Goal: Task Accomplishment & Management: Manage account settings

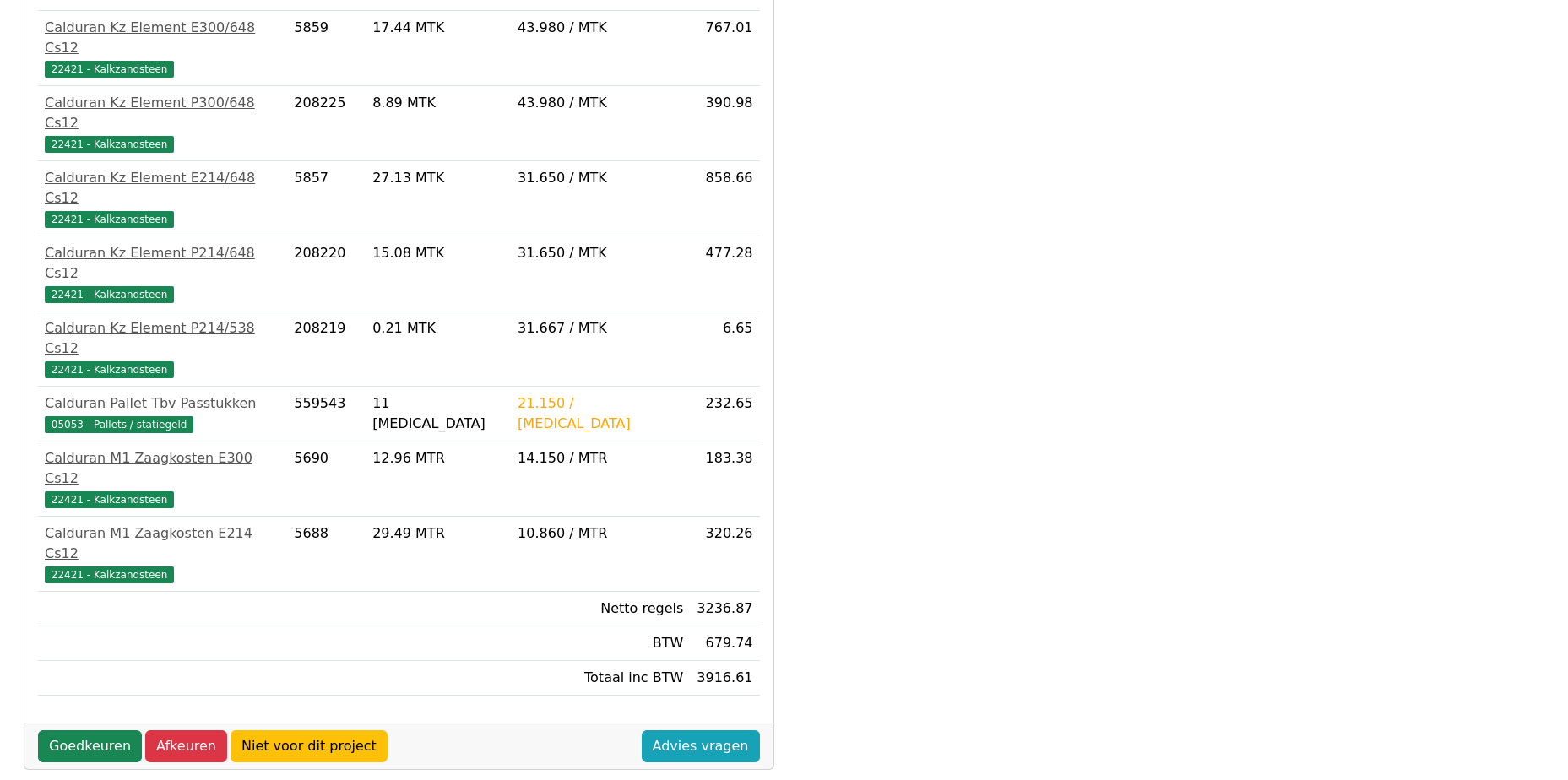
scroll to position [566, 0]
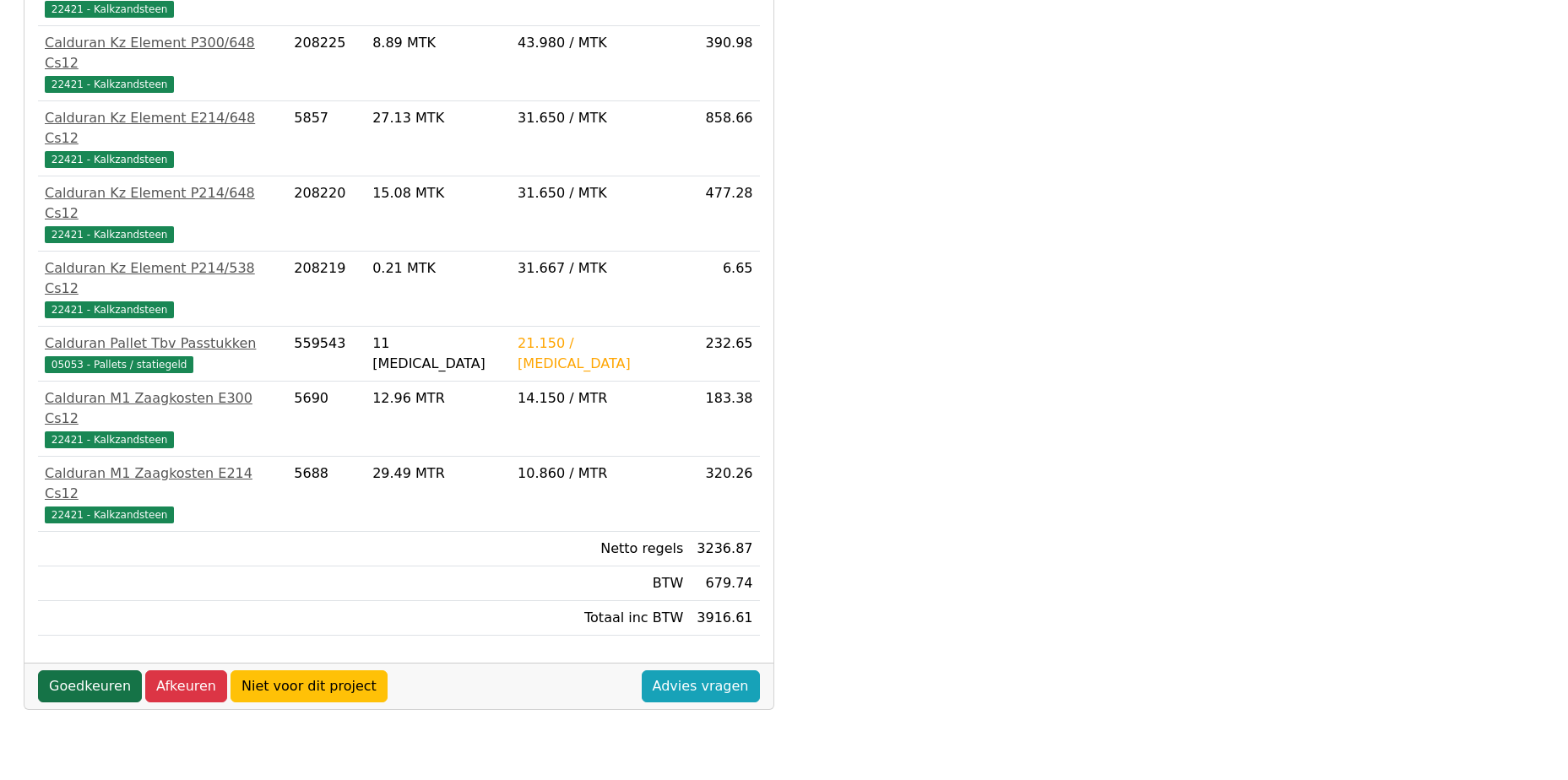
click at [87, 670] on link "Goedkeuren" at bounding box center [89, 686] width 104 height 32
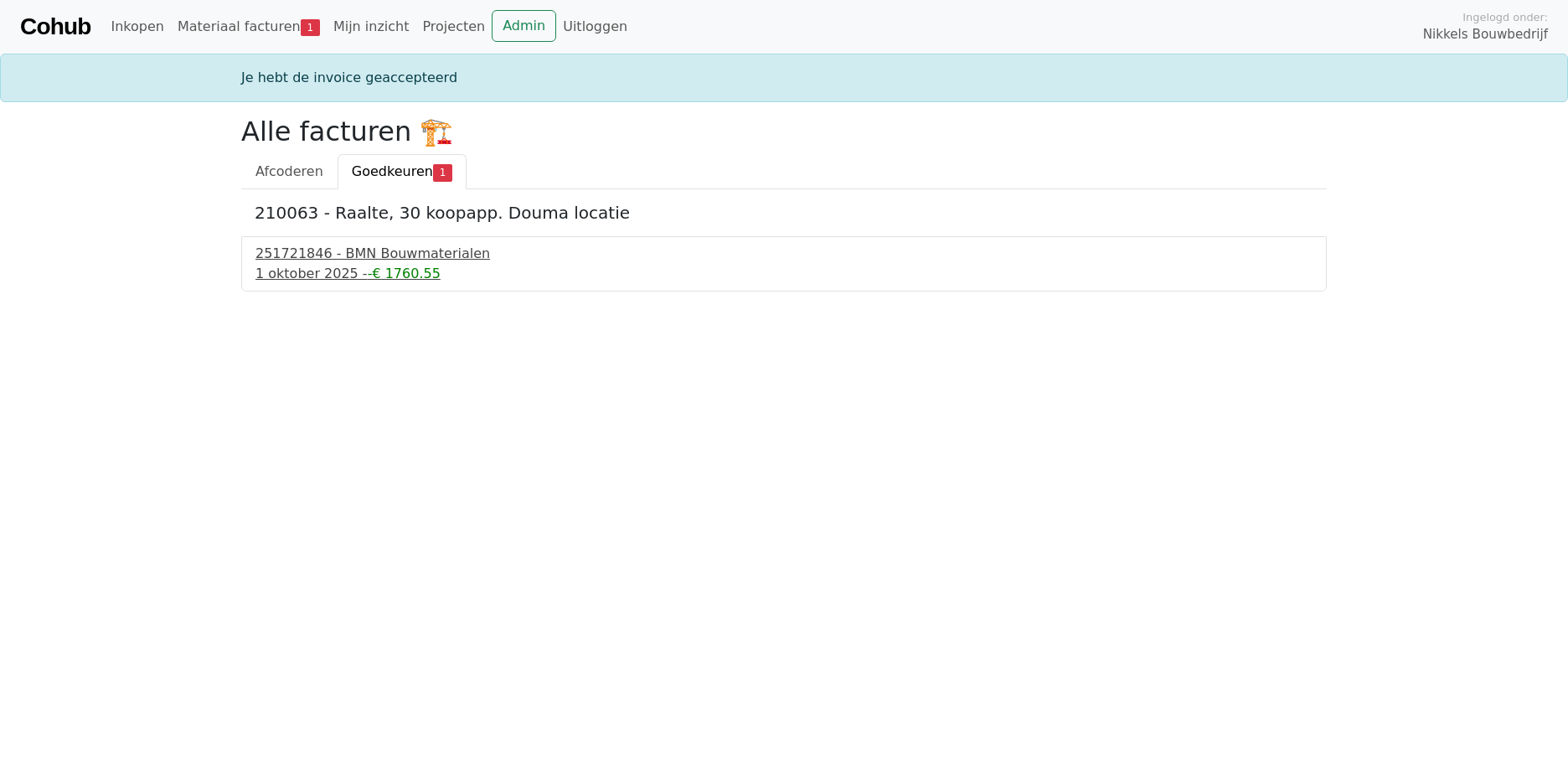
click at [359, 255] on div "251721846 - BMN Bouwmaterialen" at bounding box center [783, 253] width 1057 height 20
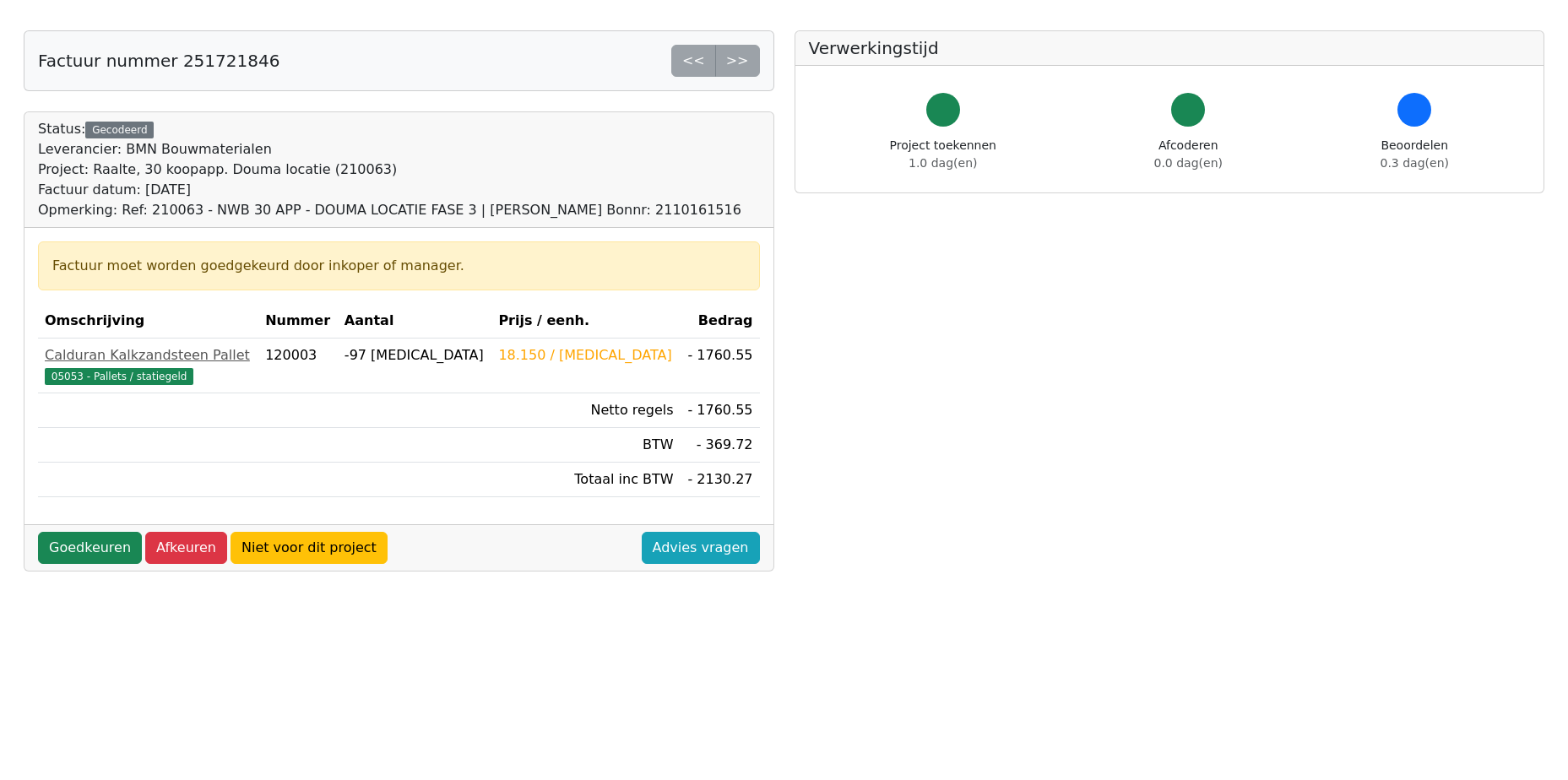
scroll to position [169, 0]
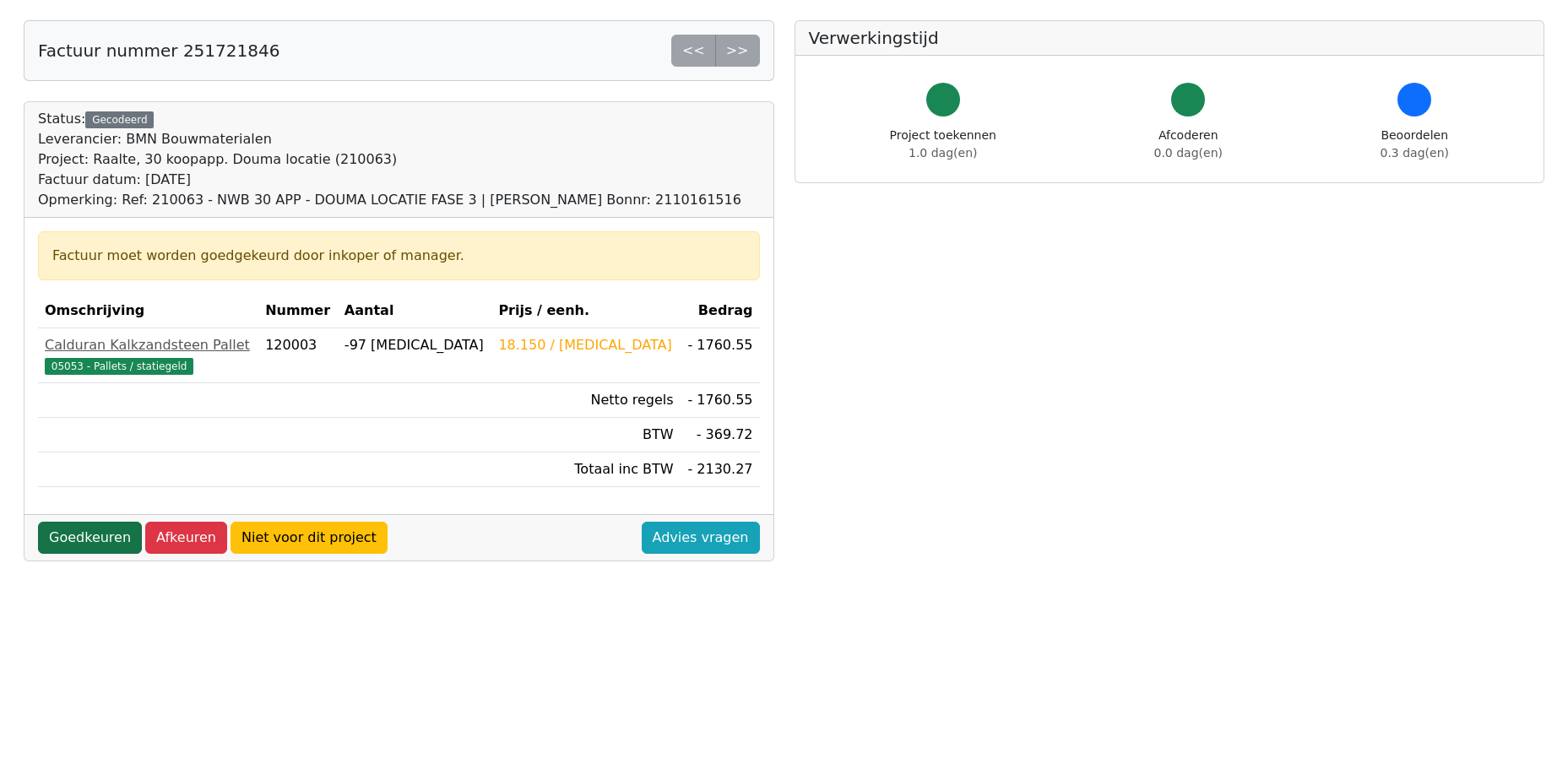
click at [107, 537] on link "Goedkeuren" at bounding box center [89, 537] width 104 height 32
